Goal: Information Seeking & Learning: Learn about a topic

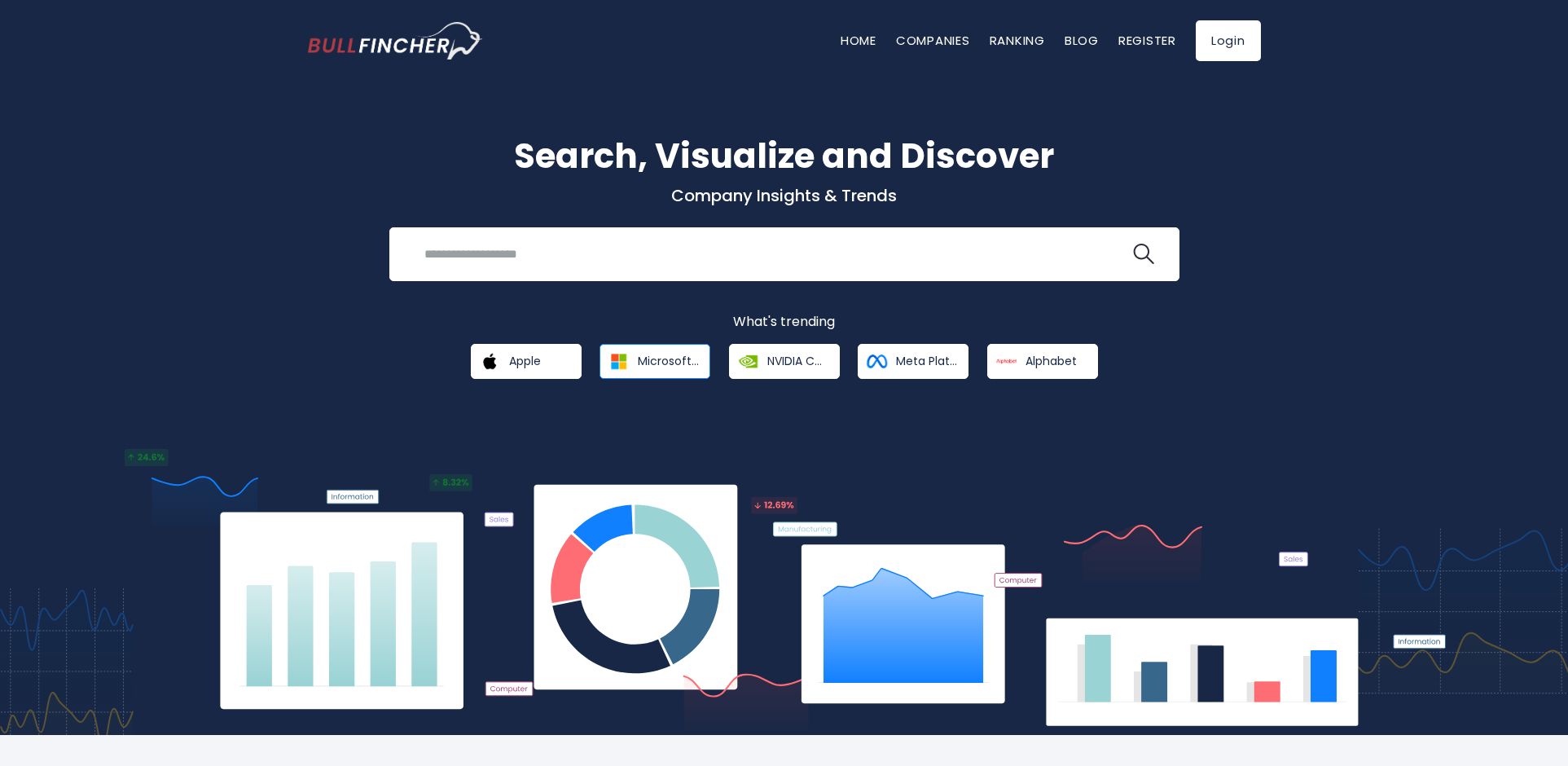
click at [644, 356] on span "Microsoft Corporation" at bounding box center [668, 360] width 61 height 15
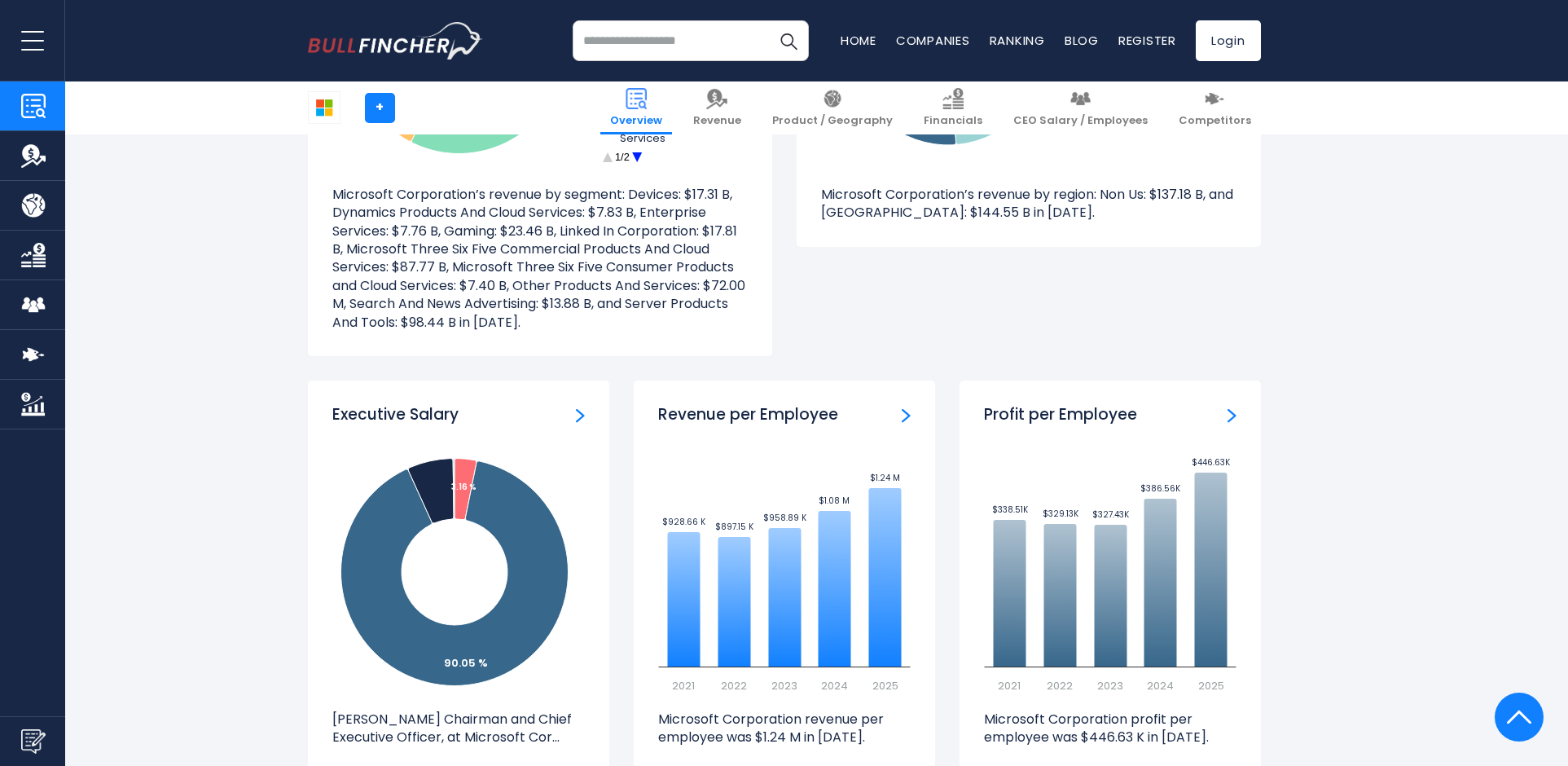
scroll to position [1589, 0]
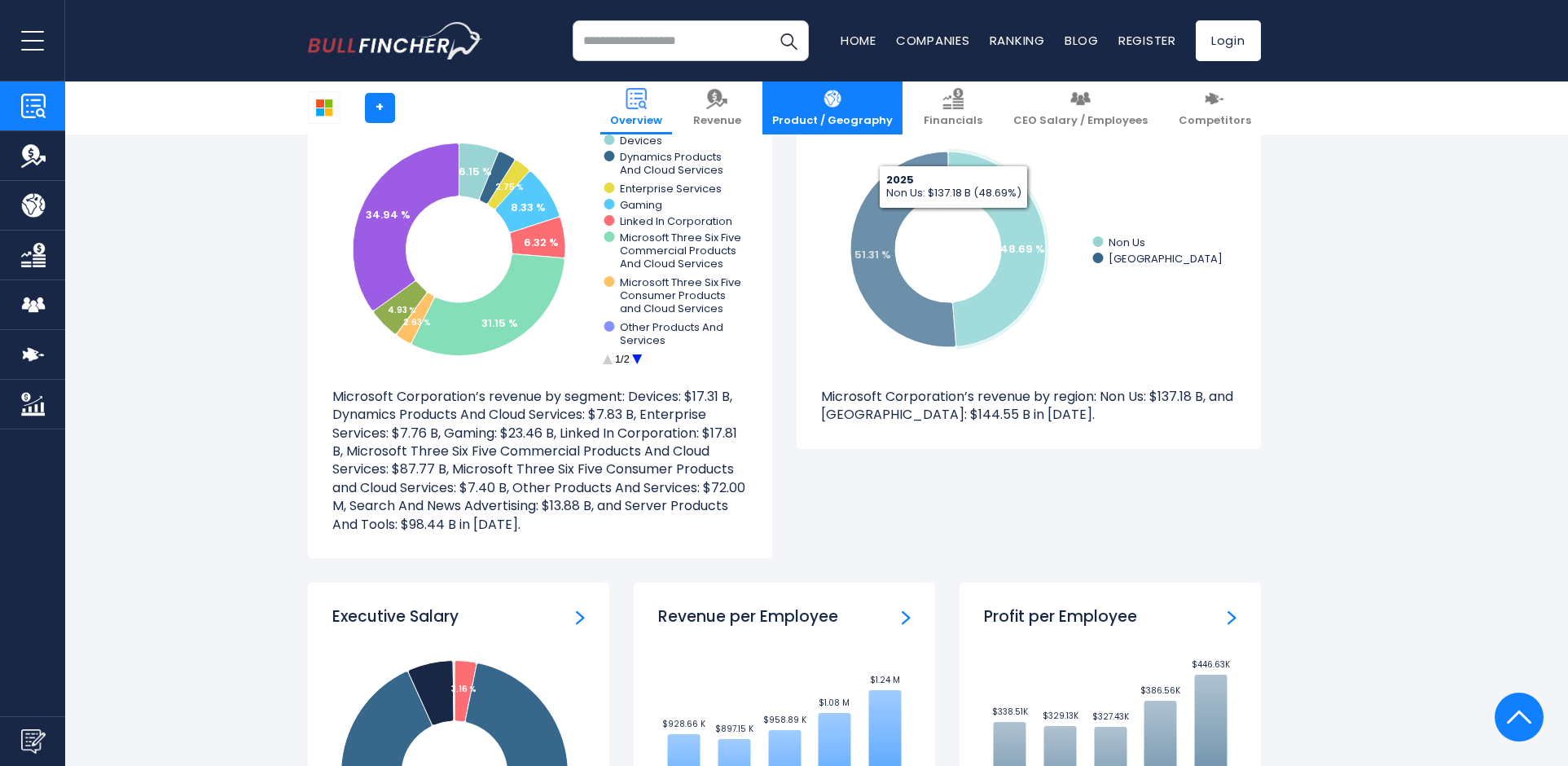
click at [884, 115] on span "Product / Geography" at bounding box center [832, 121] width 121 height 14
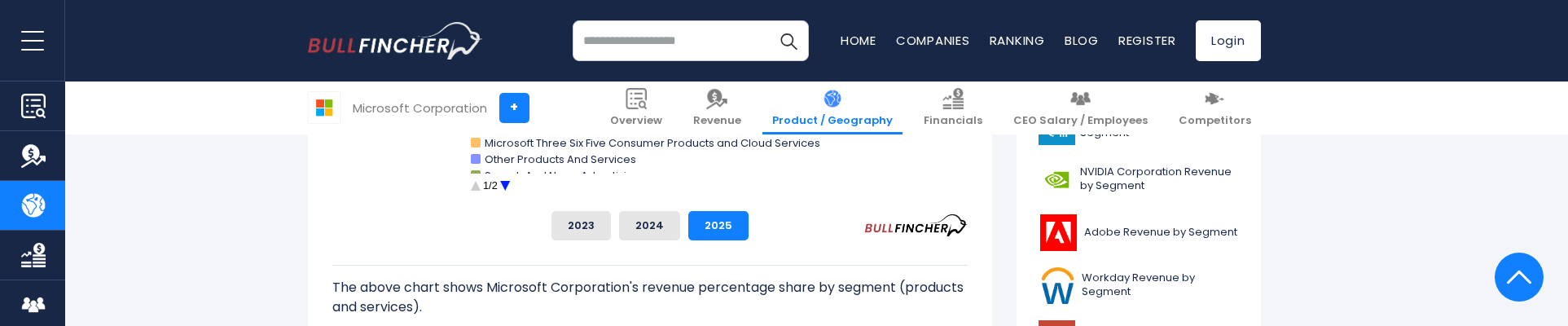
scroll to position [734, 0]
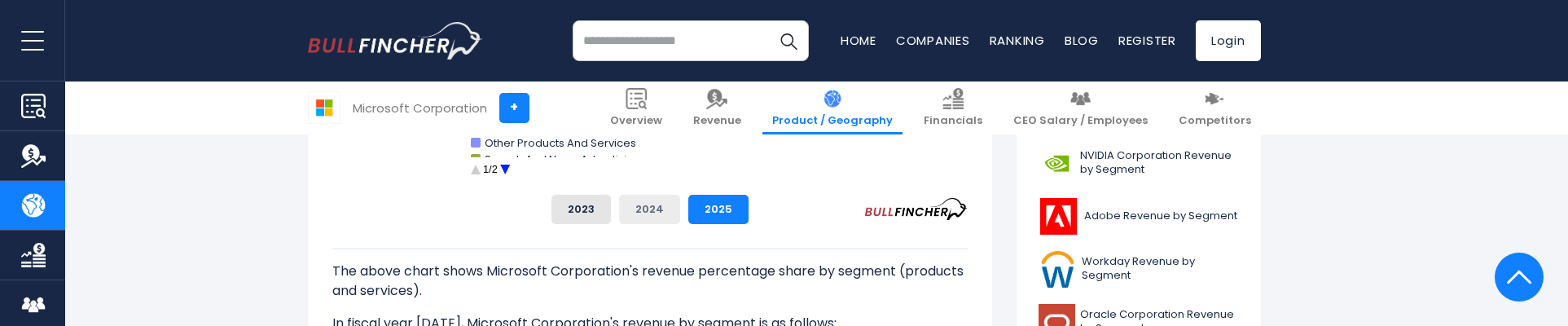
click at [664, 202] on button "2024" at bounding box center [650, 210] width 61 height 29
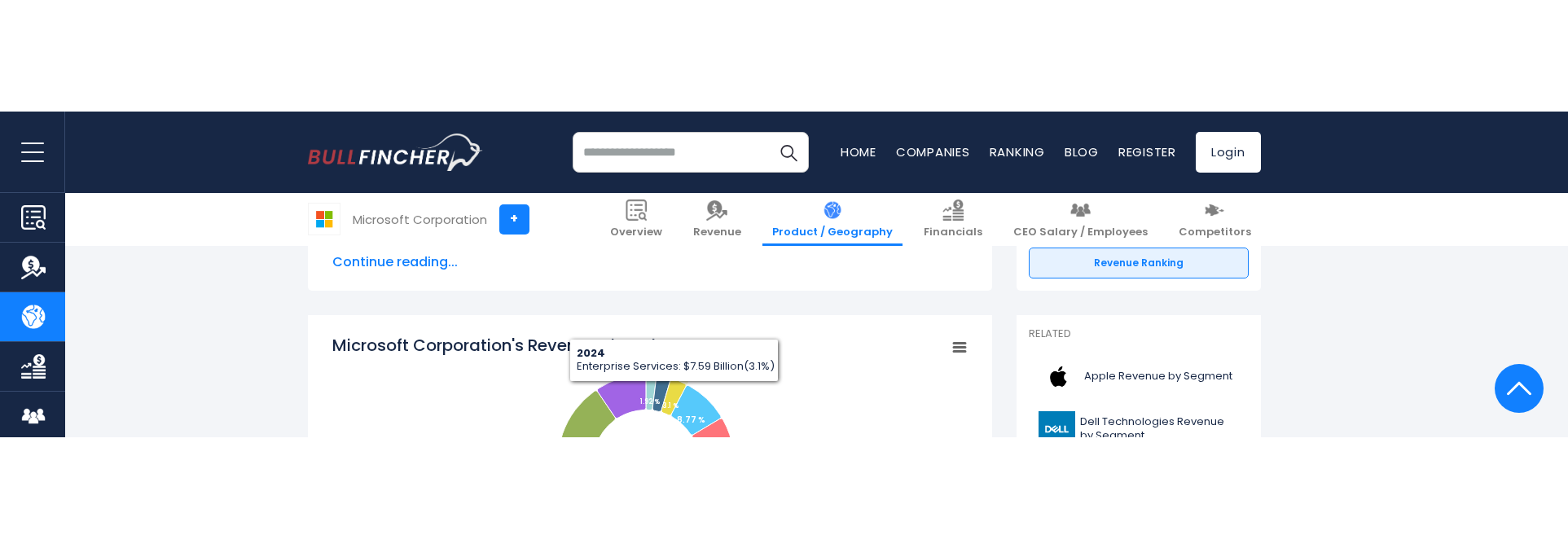
scroll to position [489, 0]
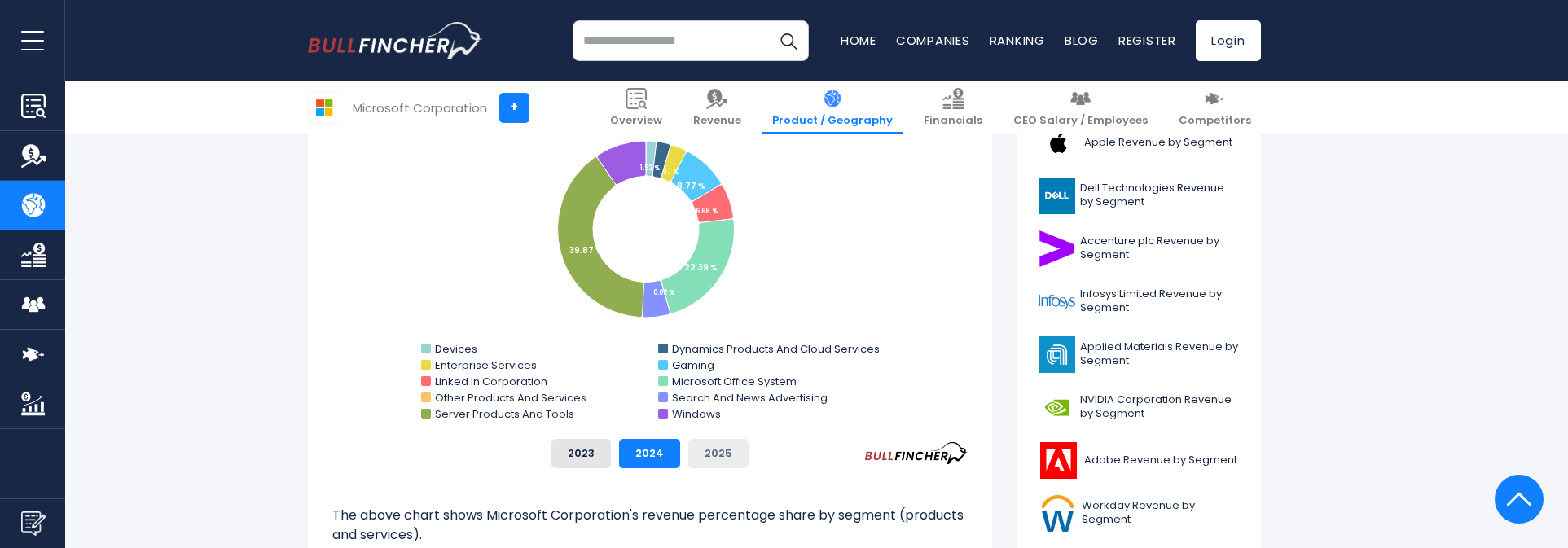
click at [706, 461] on button "2025" at bounding box center [719, 454] width 60 height 29
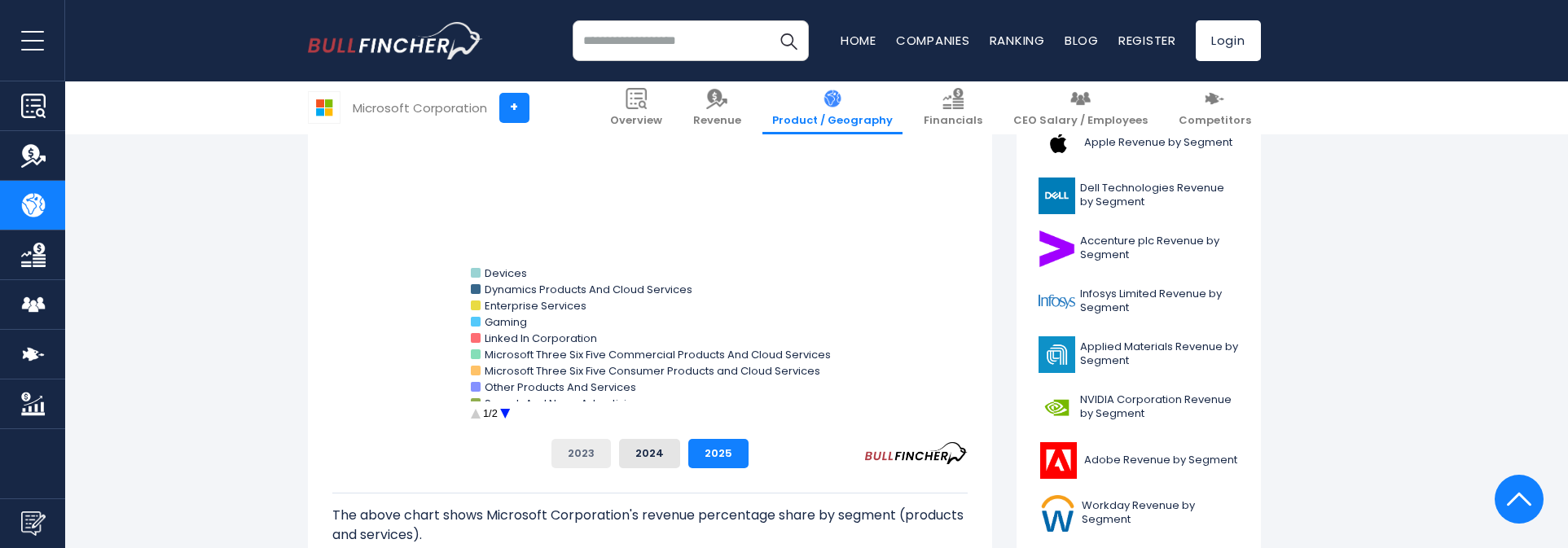
click at [594, 457] on button "2023" at bounding box center [581, 454] width 59 height 29
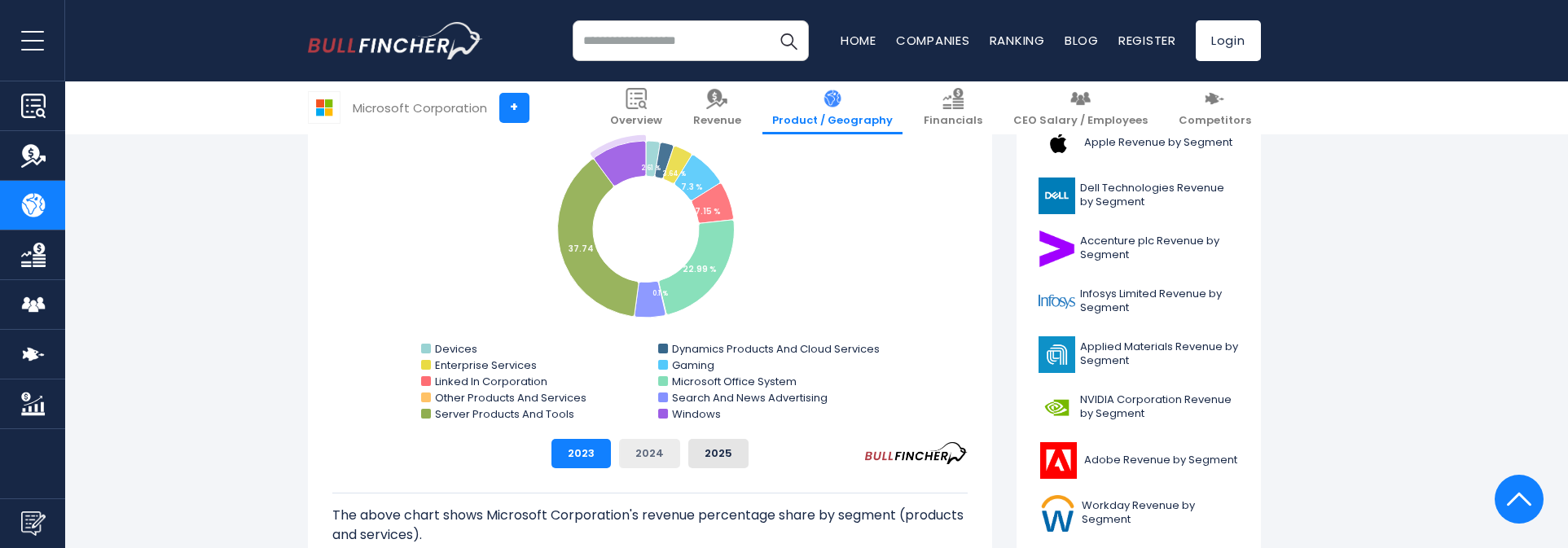
click at [656, 448] on button "2024" at bounding box center [650, 454] width 61 height 29
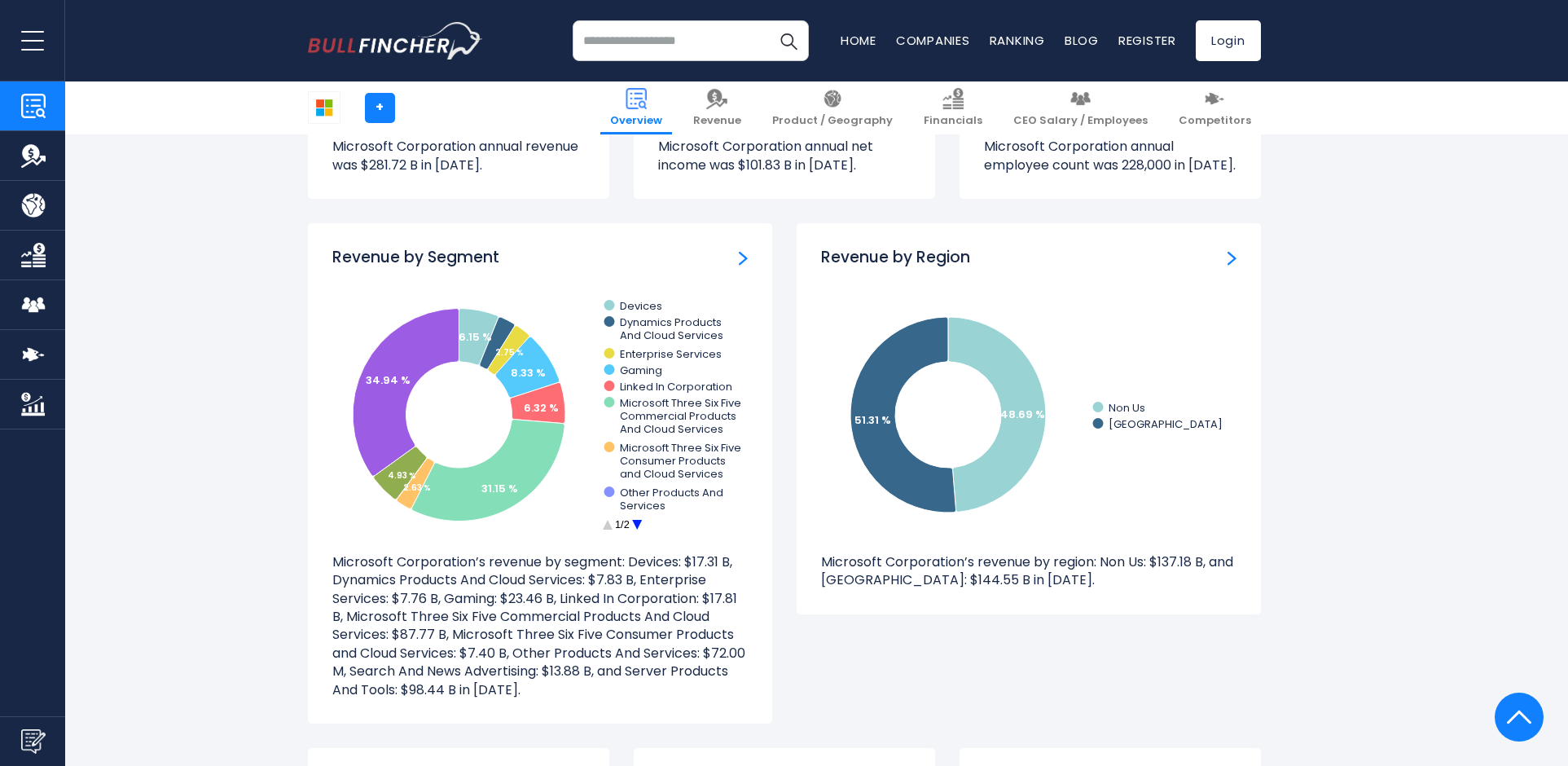
scroll to position [1467, 0]
